Goal: Transaction & Acquisition: Purchase product/service

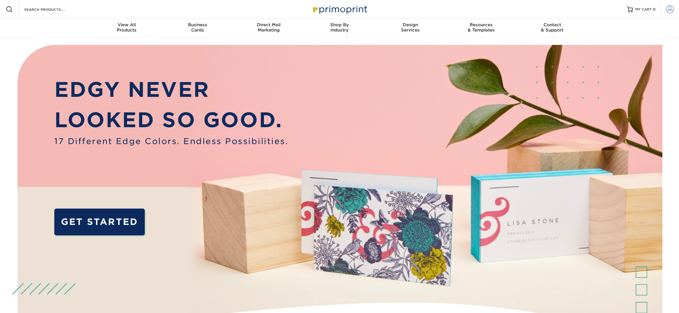
click at [667, 4] on link "Account" at bounding box center [670, 9] width 19 height 19
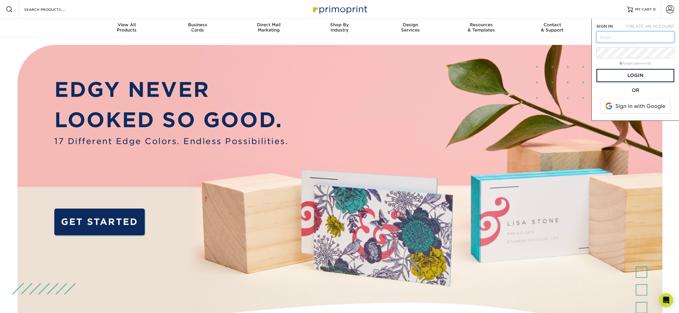
click at [616, 34] on input "text" at bounding box center [636, 37] width 78 height 11
type input "[PERSON_NAME][EMAIL_ADDRESS][DOMAIN_NAME]"
click at [631, 76] on link "Login" at bounding box center [636, 75] width 78 height 13
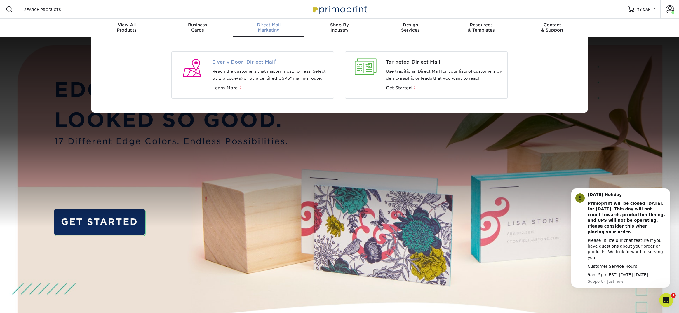
click at [259, 62] on span "Every Door Direct Mail ®" at bounding box center [270, 62] width 117 height 7
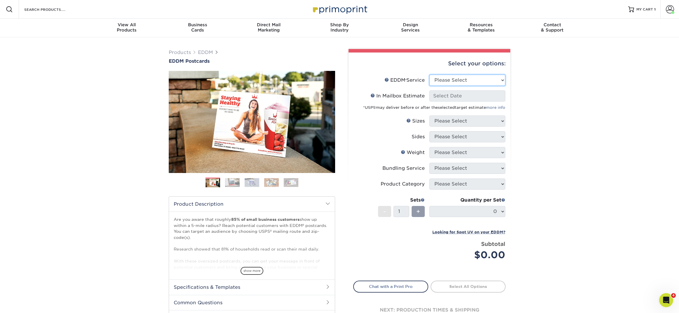
click at [477, 81] on select "Please Select Full Service Print Only" at bounding box center [468, 80] width 76 height 11
select select "full_service"
click at [430, 75] on select "Please Select Full Service Print Only" at bounding box center [468, 80] width 76 height 11
select select "-1"
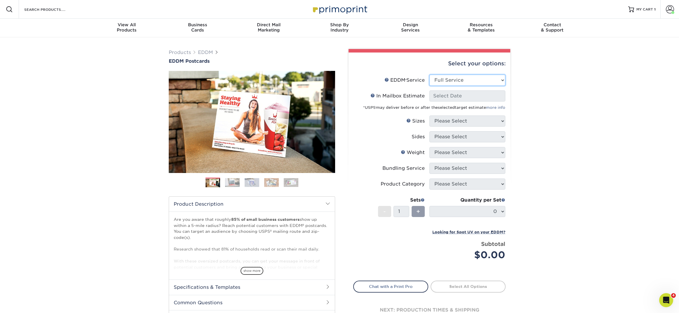
select select "-1"
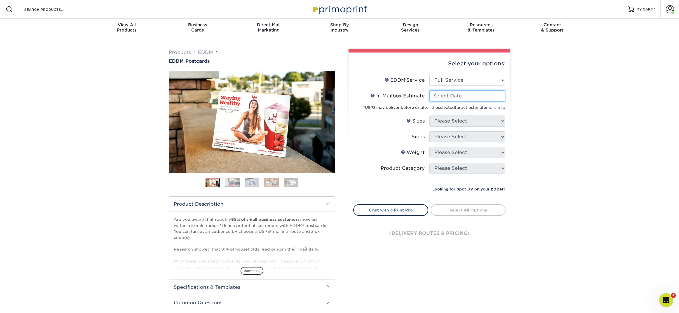
click at [467, 94] on input "In Mailbox Estimate Help In Mailbox Estimate" at bounding box center [468, 96] width 76 height 11
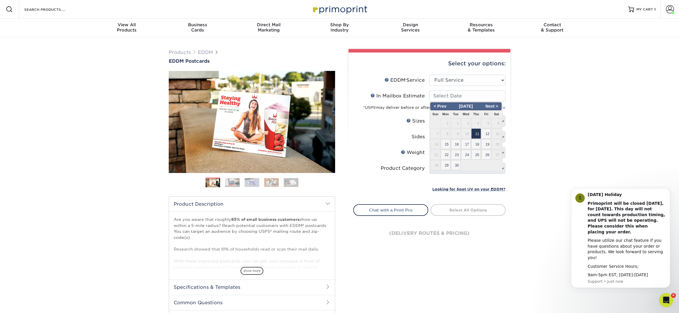
click at [475, 134] on span "11" at bounding box center [477, 134] width 10 height 10
type input "2025-09-11"
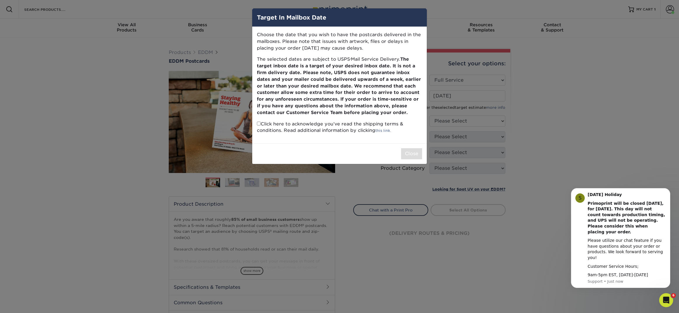
click at [259, 126] on p "Click here to acknowledge you’ve read the shipping terms & conditions. Read add…" at bounding box center [339, 127] width 165 height 13
click at [259, 125] on input "checkbox" at bounding box center [259, 124] width 4 height 4
checkbox input "true"
click at [411, 151] on button "Close" at bounding box center [411, 153] width 21 height 11
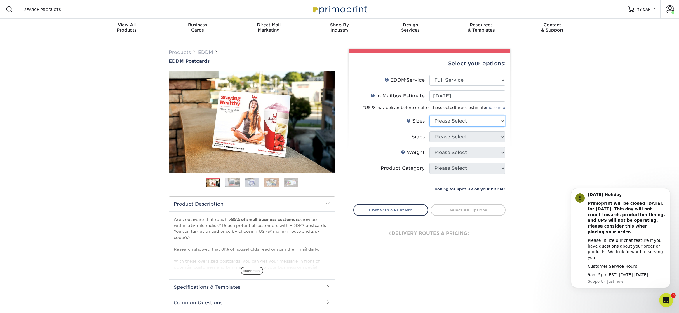
click at [448, 116] on select "Please Select 4.5" x 12" 6" x 12" 6.5" x 8" 6.5" x 9" 6.5" x 12" 7" x 8.5" 8" x…" at bounding box center [468, 121] width 76 height 11
select select "6.50x8.00"
click at [430, 116] on select "Please Select 4.5" x 12" 6" x 12" 6.5" x 8" 6.5" x 9" 6.5" x 12" 7" x 8.5" 8" x…" at bounding box center [468, 121] width 76 height 11
click at [443, 138] on select "Please Select Print Both Sides Print Front Only" at bounding box center [468, 136] width 76 height 11
click at [430, 131] on select "Please Select Print Both Sides Print Front Only" at bounding box center [468, 136] width 76 height 11
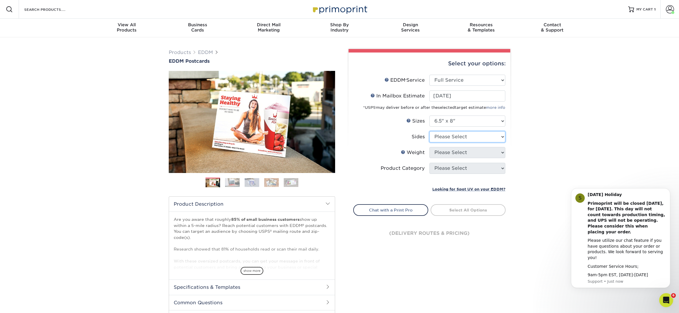
click at [443, 141] on select "Please Select Print Both Sides Print Front Only" at bounding box center [468, 136] width 76 height 11
select select "13abbda7-1d64-4f25-8bb2-c179b224825d"
click at [430, 131] on select "Please Select Print Both Sides Print Front Only" at bounding box center [468, 136] width 76 height 11
click at [443, 152] on select "Please Select 16PT 14PT" at bounding box center [468, 152] width 76 height 11
select select "16PT"
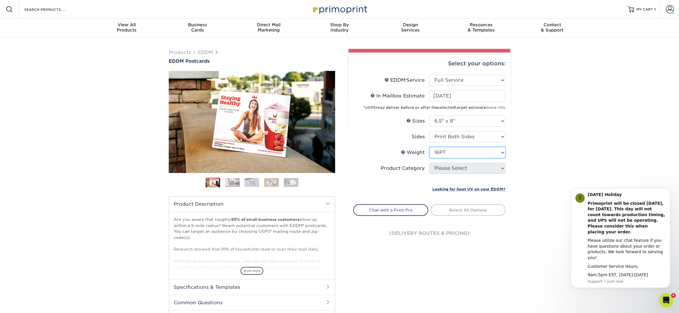
click at [430, 147] on select "Please Select 16PT 14PT" at bounding box center [468, 152] width 76 height 11
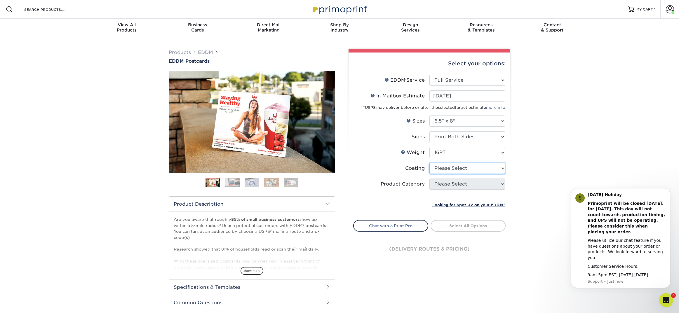
click at [439, 171] on select at bounding box center [468, 168] width 76 height 11
select select "121bb7b5-3b4d-429f-bd8d-bbf80e953313"
click at [430, 163] on select at bounding box center [468, 168] width 76 height 11
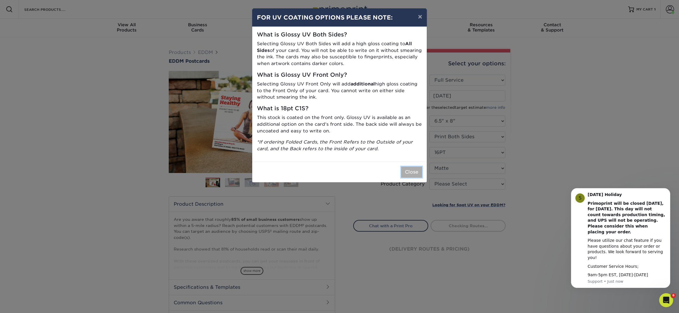
click at [413, 175] on button "Close" at bounding box center [411, 172] width 21 height 11
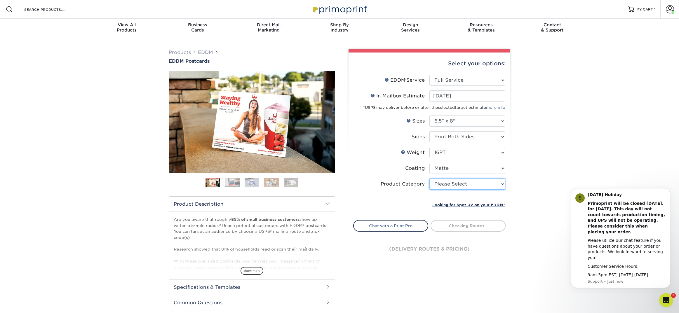
click at [441, 182] on select "Please Select Postcards" at bounding box center [468, 184] width 76 height 11
select select "9b7272e0-d6c8-4c3c-8e97-d3a1bcdab858"
click at [430, 179] on select "Please Select Postcards" at bounding box center [468, 184] width 76 height 11
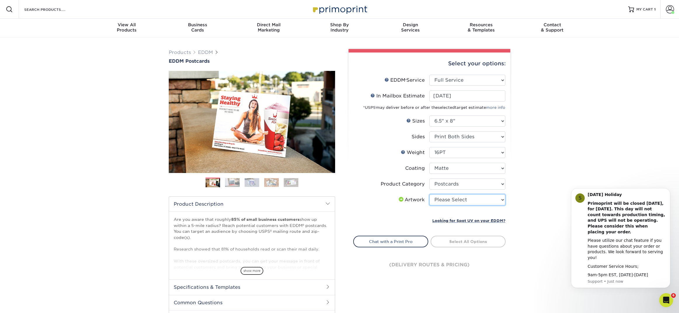
click at [449, 200] on select "Please Select I will upload files I need a design - $150" at bounding box center [468, 199] width 76 height 11
select select "upload"
click at [430, 194] on select "Please Select I will upload files I need a design - $150" at bounding box center [468, 199] width 76 height 11
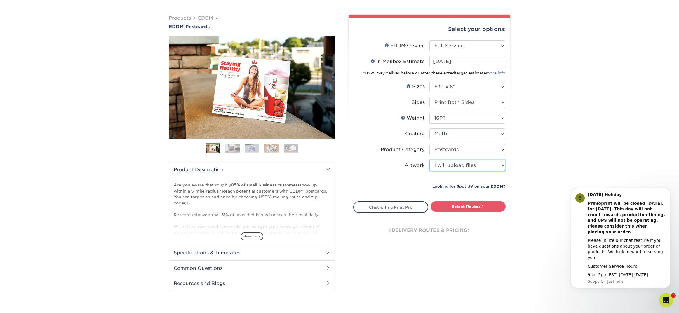
scroll to position [46, 0]
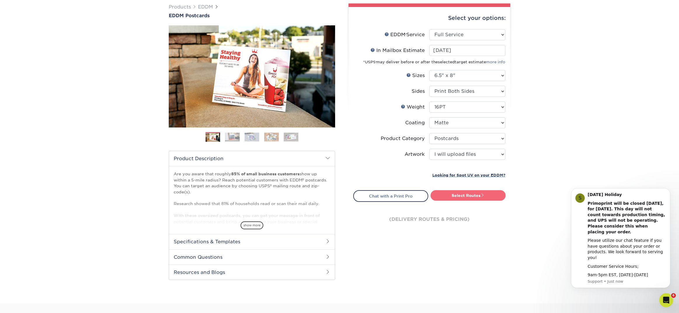
click at [444, 194] on link "Select Routes" at bounding box center [468, 195] width 75 height 11
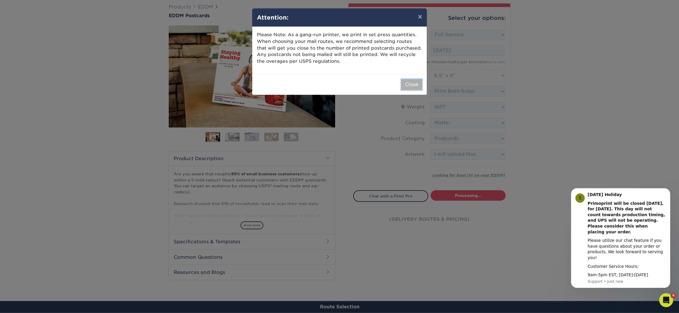
click at [411, 88] on button "Close" at bounding box center [411, 84] width 21 height 11
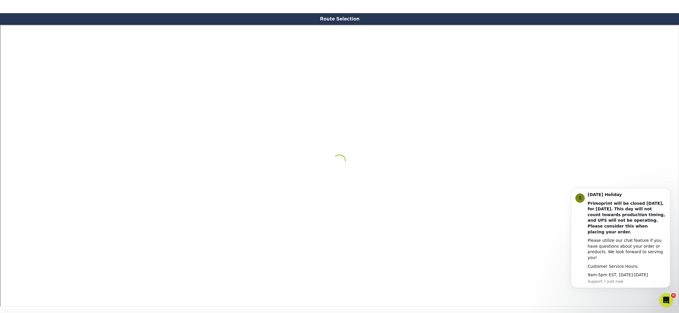
scroll to position [340, 0]
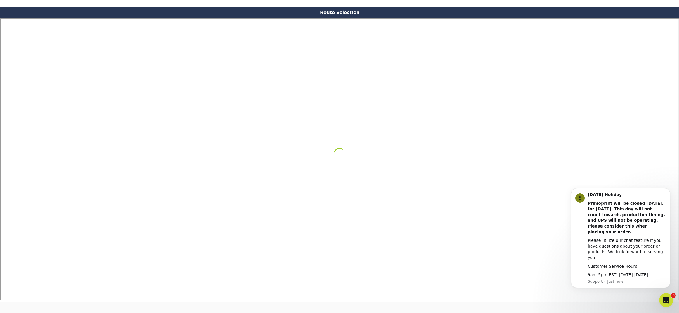
click html "S Labor Day Holiday Primoprint will be closed Monday, September 1st, for Labor …"
click at [667, 194] on button "Dismiss notification" at bounding box center [669, 190] width 8 height 8
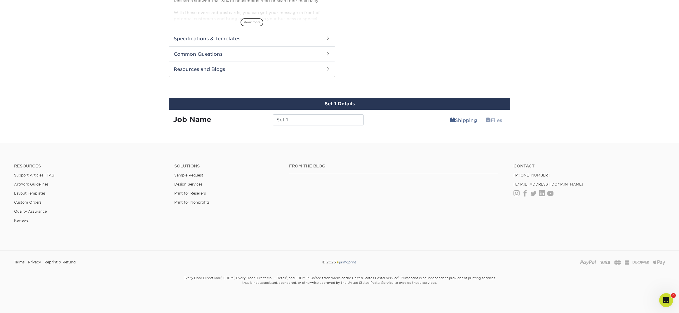
scroll to position [244, 0]
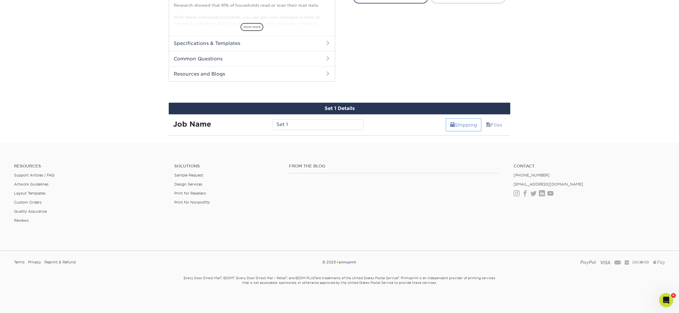
click at [467, 125] on link "Shipping" at bounding box center [463, 125] width 34 height 12
click at [494, 126] on link "Files" at bounding box center [494, 125] width 24 height 12
click at [467, 127] on link "Shipping" at bounding box center [463, 125] width 34 height 12
